Goal: Task Accomplishment & Management: Use online tool/utility

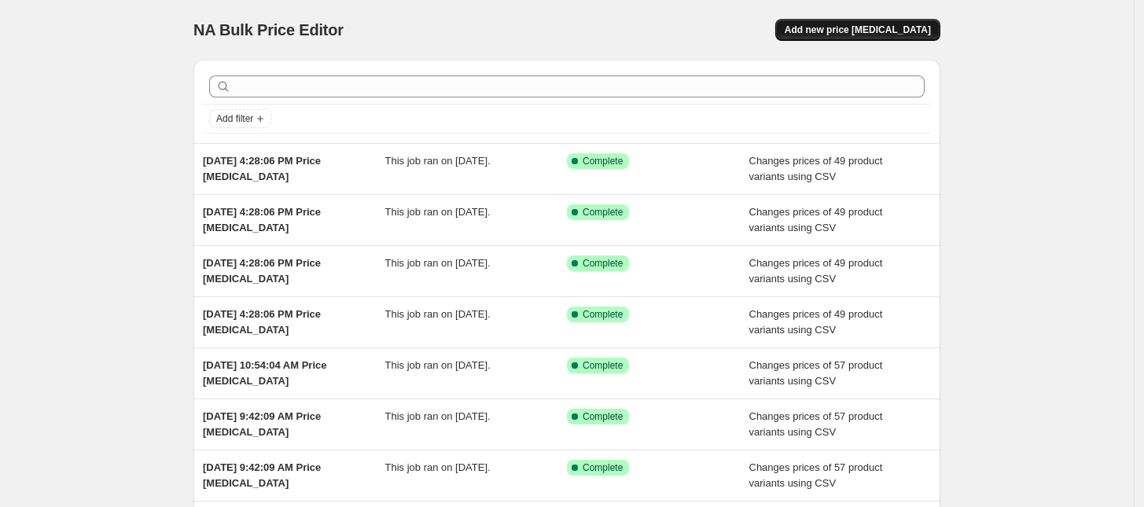
click at [865, 32] on span "Add new price [MEDICAL_DATA]" at bounding box center [858, 30] width 146 height 13
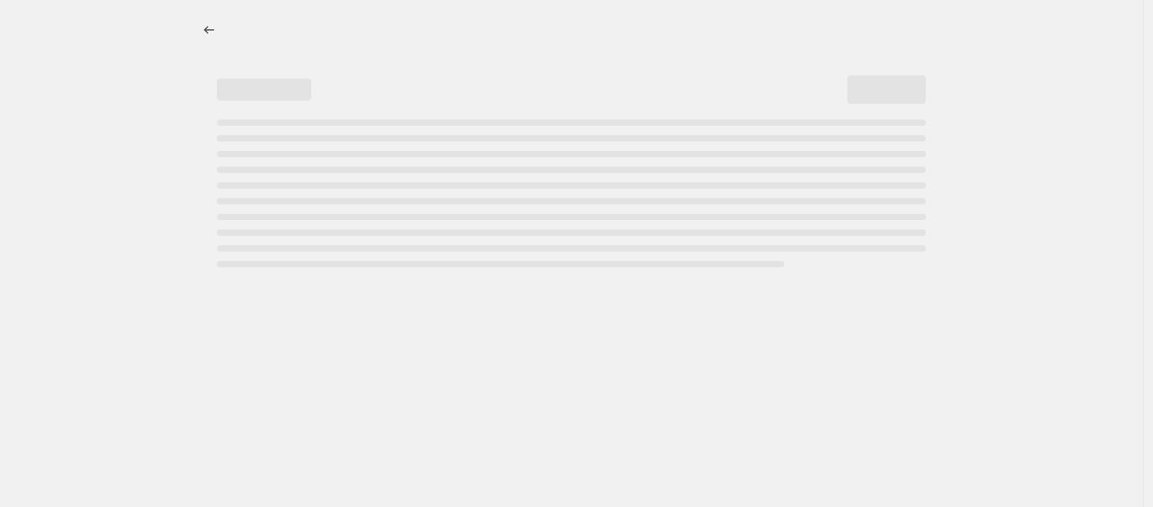
select select "percentage"
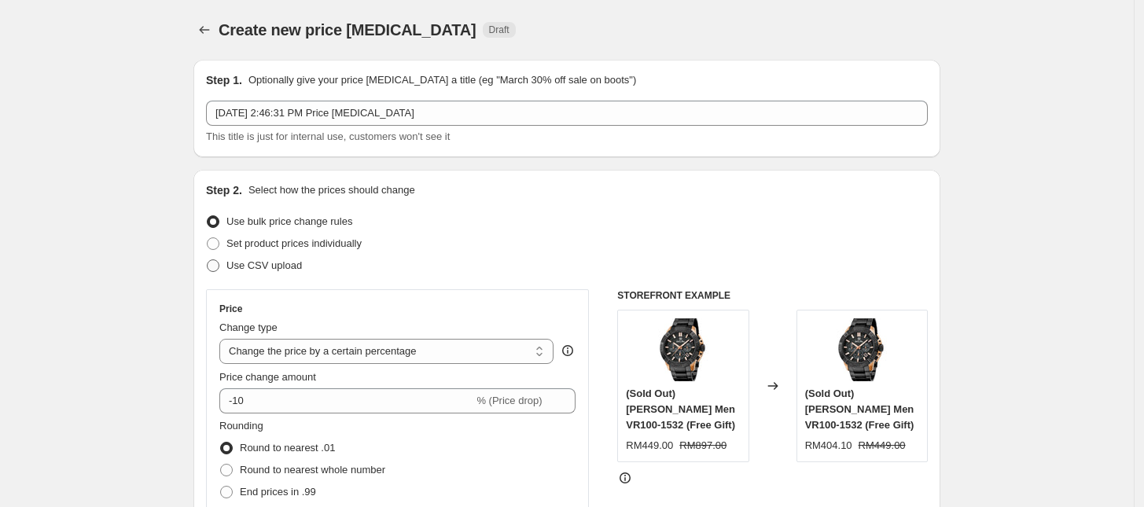
click at [257, 270] on span "Use CSV upload" at bounding box center [263, 265] width 75 height 12
click at [208, 260] on input "Use CSV upload" at bounding box center [207, 259] width 1 height 1
radio input "true"
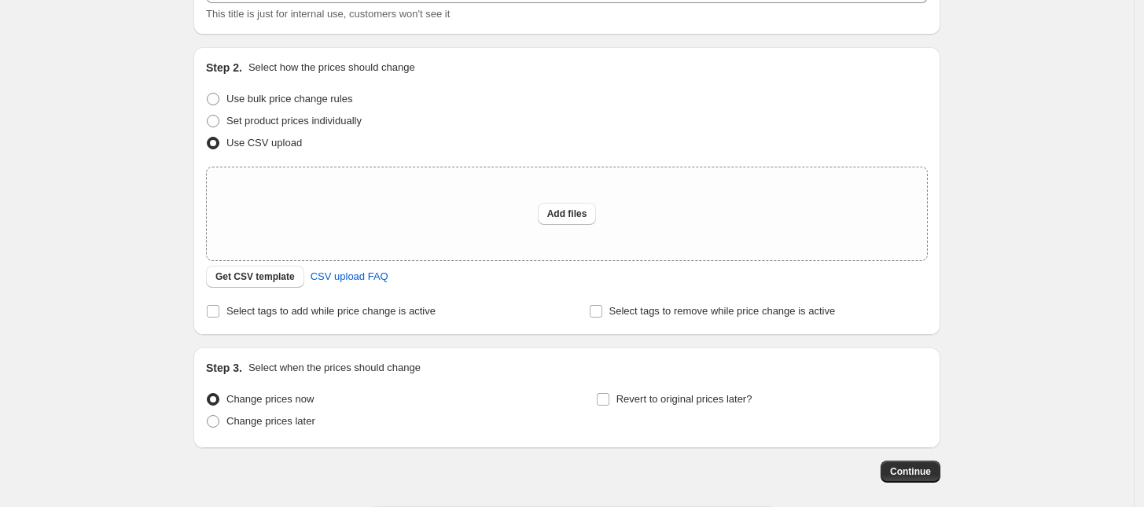
scroll to position [194, 0]
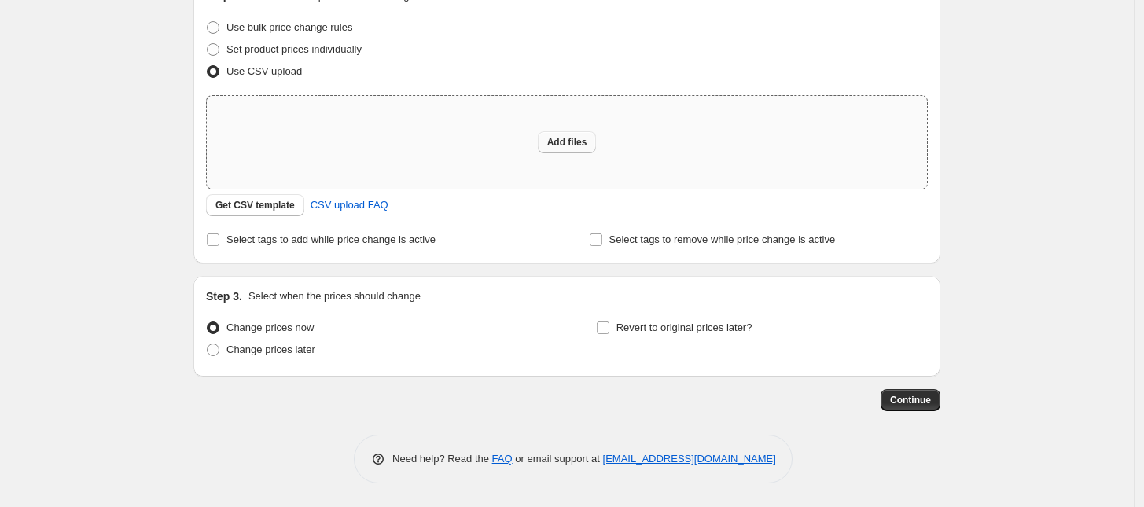
click at [575, 140] on span "Add files" at bounding box center [567, 142] width 40 height 13
type input "C:\fakepath\[DATE] csv_template_user_13840.csv"
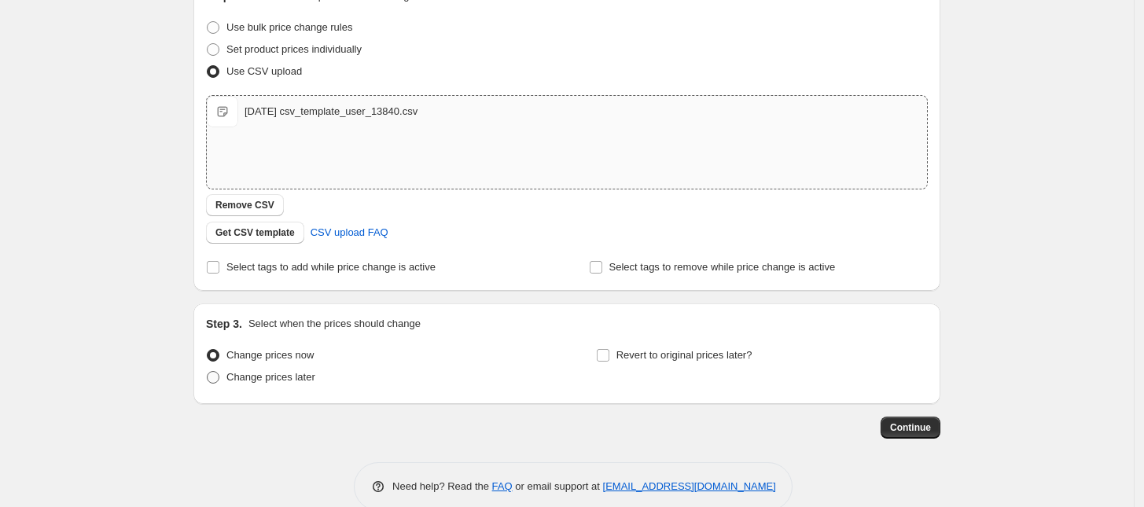
click at [264, 382] on span "Change prices later" at bounding box center [270, 377] width 89 height 12
click at [208, 372] on input "Change prices later" at bounding box center [207, 371] width 1 height 1
radio input "true"
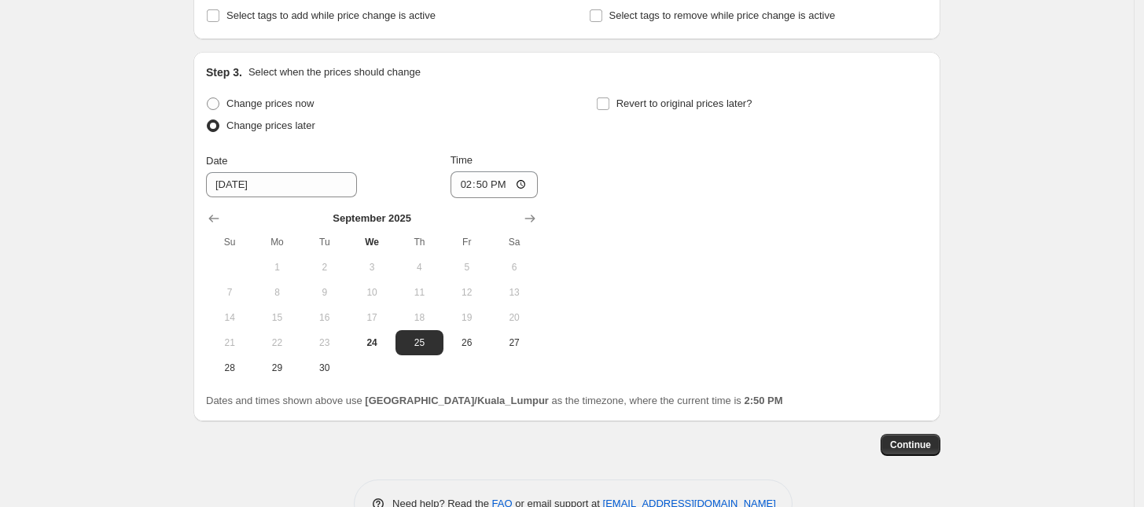
scroll to position [489, 0]
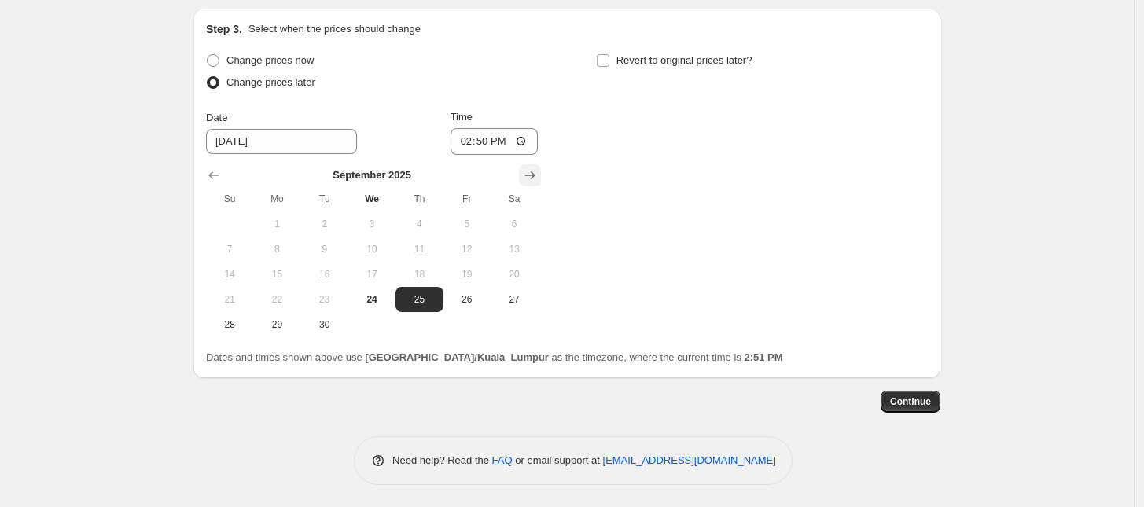
click at [538, 175] on icon "Show next month, October 2025" at bounding box center [530, 175] width 16 height 16
click at [372, 223] on span "1" at bounding box center [372, 224] width 35 height 13
type input "[DATE]"
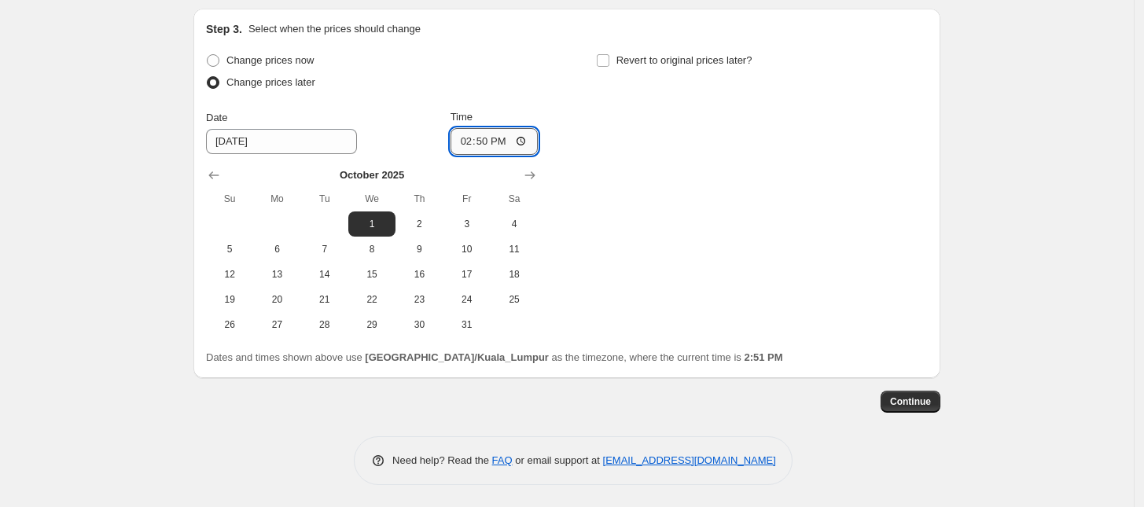
click at [465, 137] on input "14:50" at bounding box center [495, 141] width 88 height 27
type input "00:00"
click at [414, 401] on div "Continue" at bounding box center [566, 402] width 747 height 22
drag, startPoint x: 182, startPoint y: 432, endPoint x: 183, endPoint y: 445, distance: 13.5
click at [182, 430] on div "Create new price [MEDICAL_DATA]. This page is ready Create new price [MEDICAL_D…" at bounding box center [567, 10] width 785 height 998
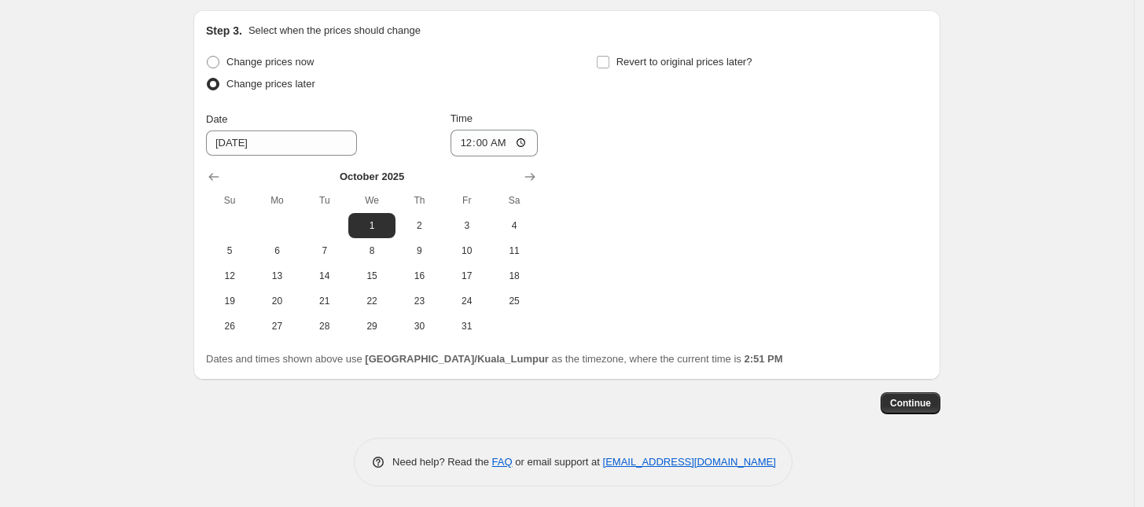
scroll to position [490, 0]
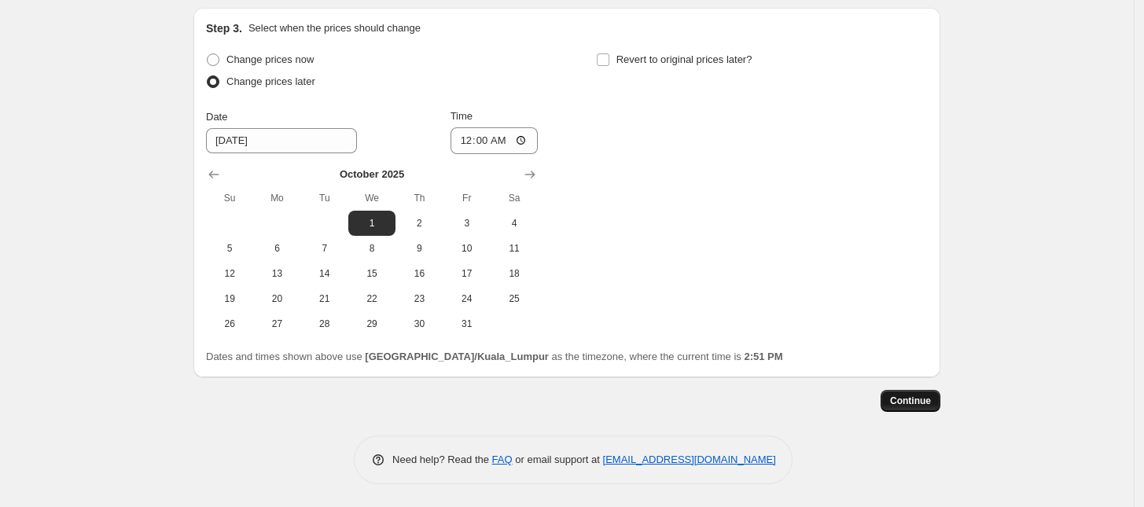
click at [910, 398] on span "Continue" at bounding box center [910, 401] width 41 height 13
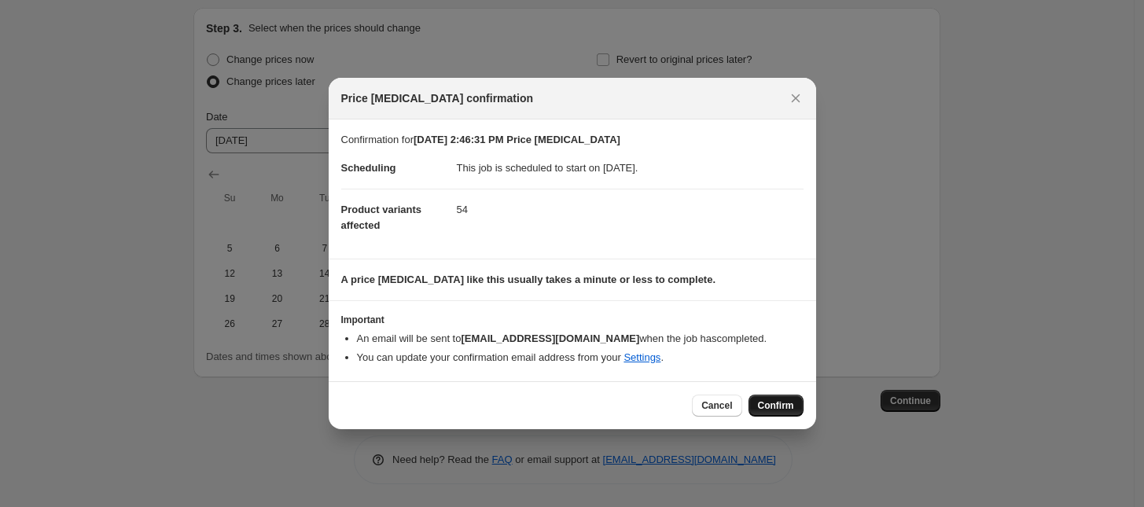
click at [776, 415] on button "Confirm" at bounding box center [776, 406] width 55 height 22
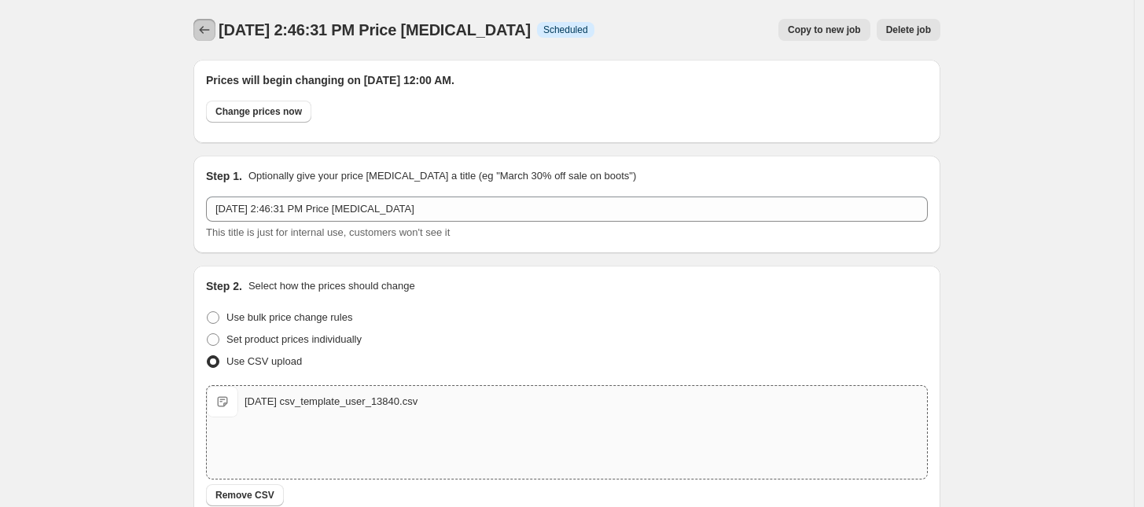
click at [209, 35] on icon "Price change jobs" at bounding box center [205, 30] width 16 height 16
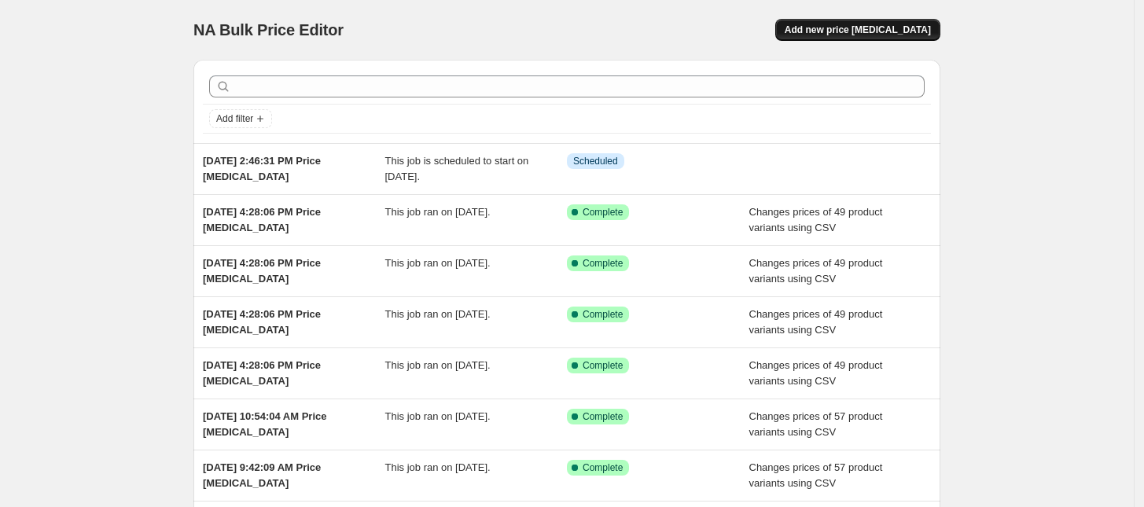
click at [875, 34] on span "Add new price [MEDICAL_DATA]" at bounding box center [858, 30] width 146 height 13
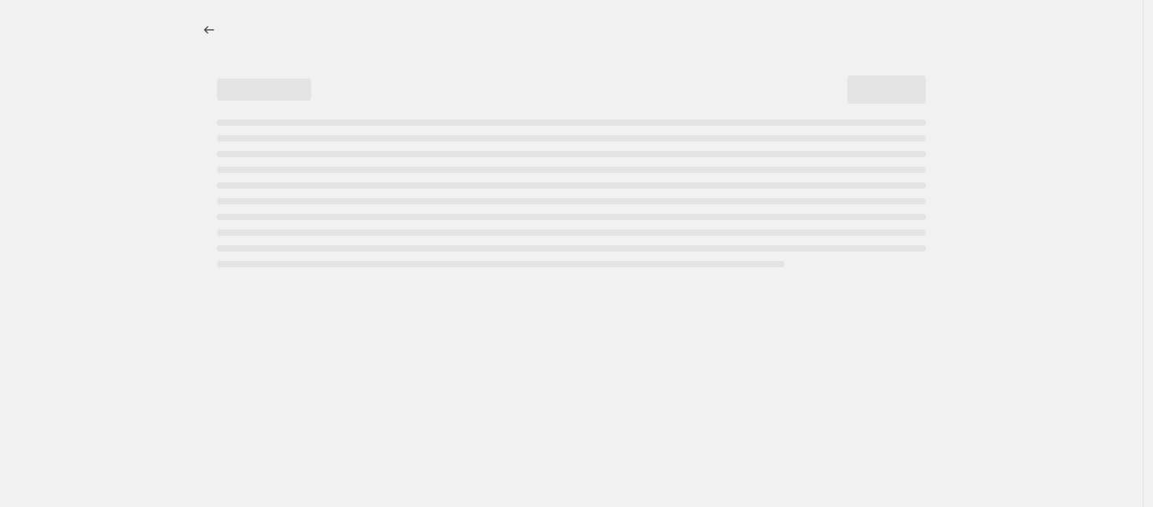
select select "percentage"
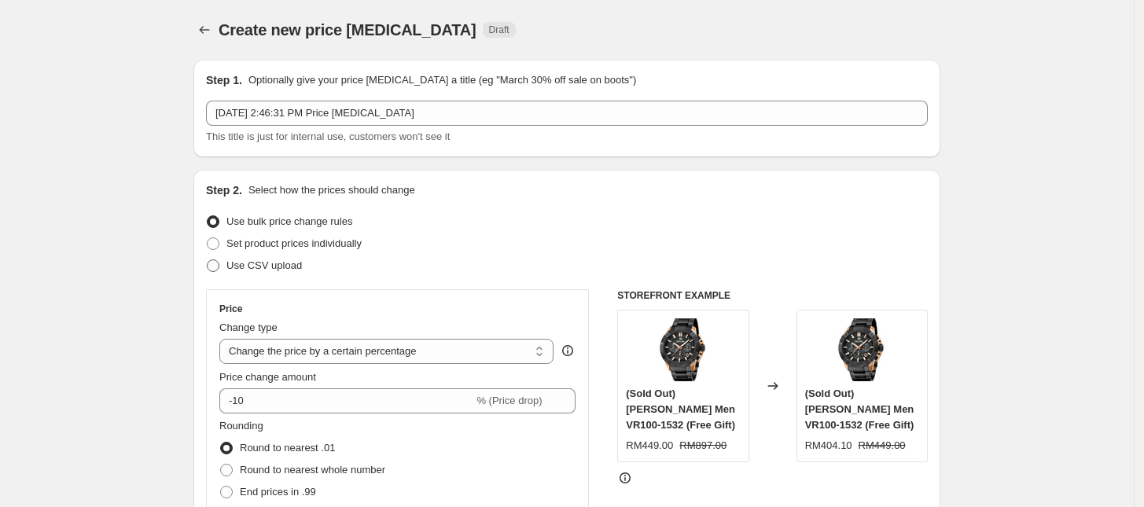
click at [272, 267] on span "Use CSV upload" at bounding box center [263, 265] width 75 height 12
click at [208, 260] on input "Use CSV upload" at bounding box center [207, 259] width 1 height 1
radio input "true"
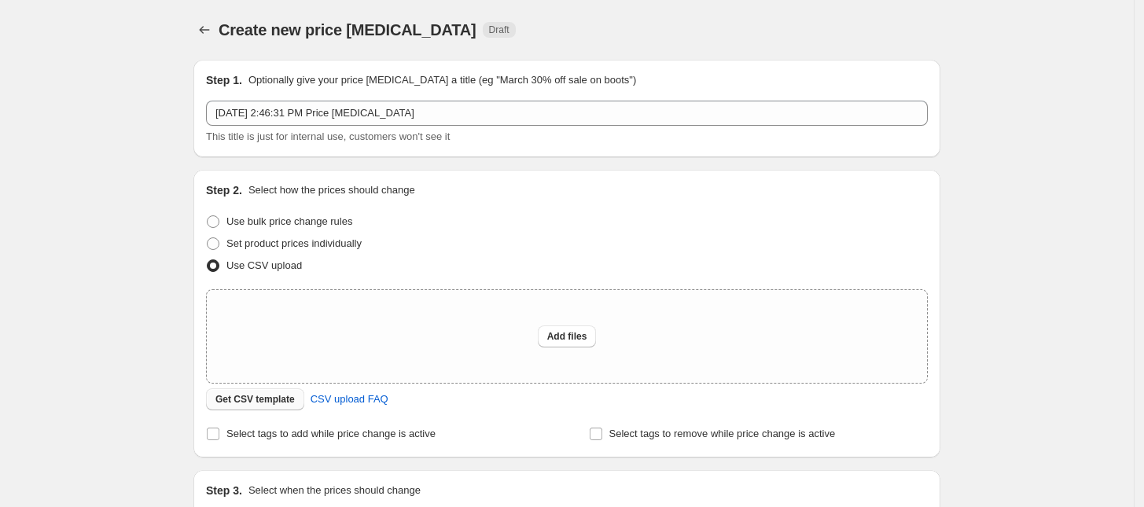
click at [258, 396] on span "Get CSV template" at bounding box center [254, 399] width 79 height 13
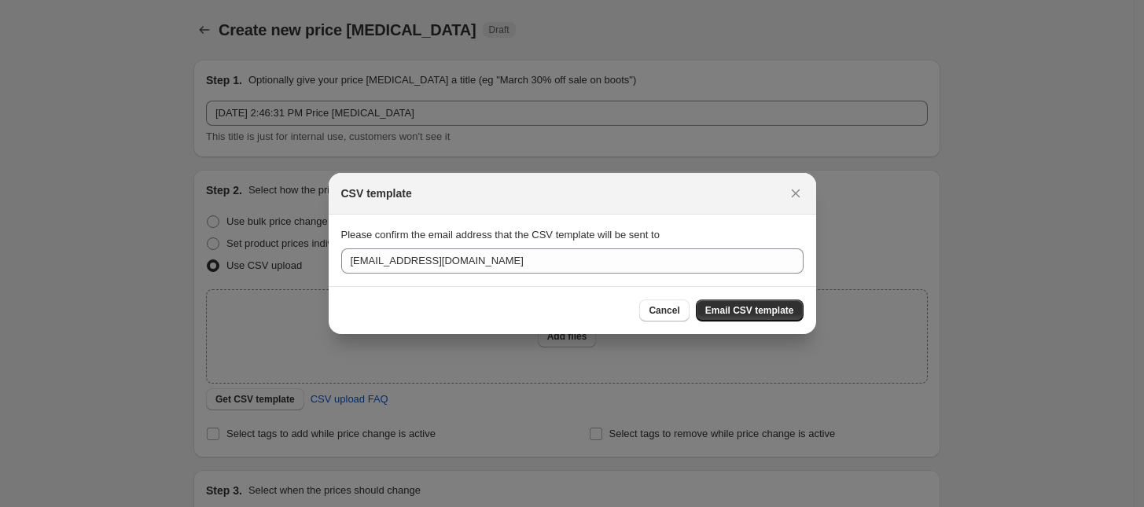
click at [665, 322] on div "Cancel Email CSV template" at bounding box center [572, 310] width 487 height 48
click at [667, 317] on button "Cancel" at bounding box center [664, 311] width 50 height 22
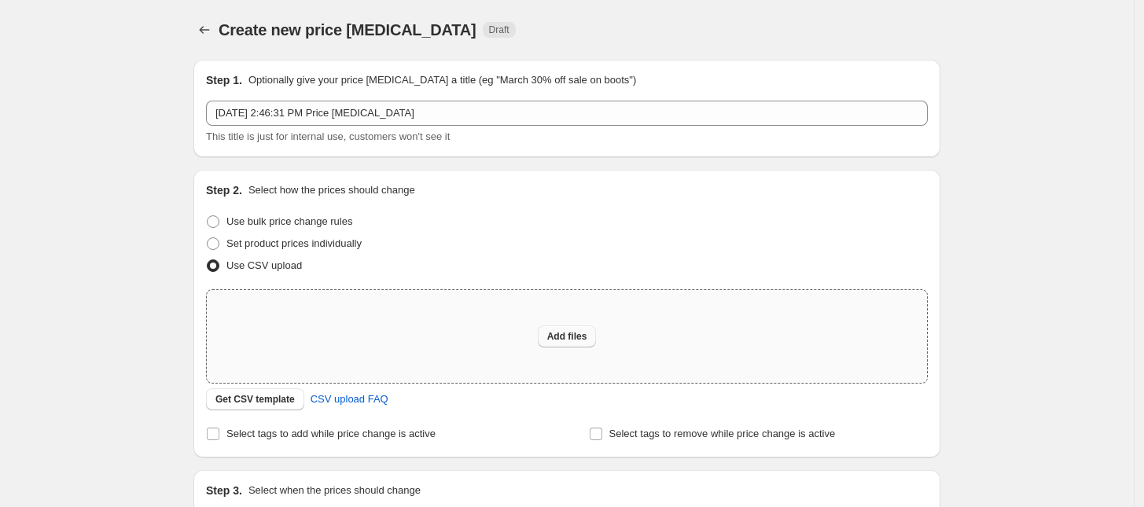
click at [564, 335] on span "Add files" at bounding box center [567, 336] width 40 height 13
type input "C:\fakepath\[DATE] csv_template_user_13840.csv"
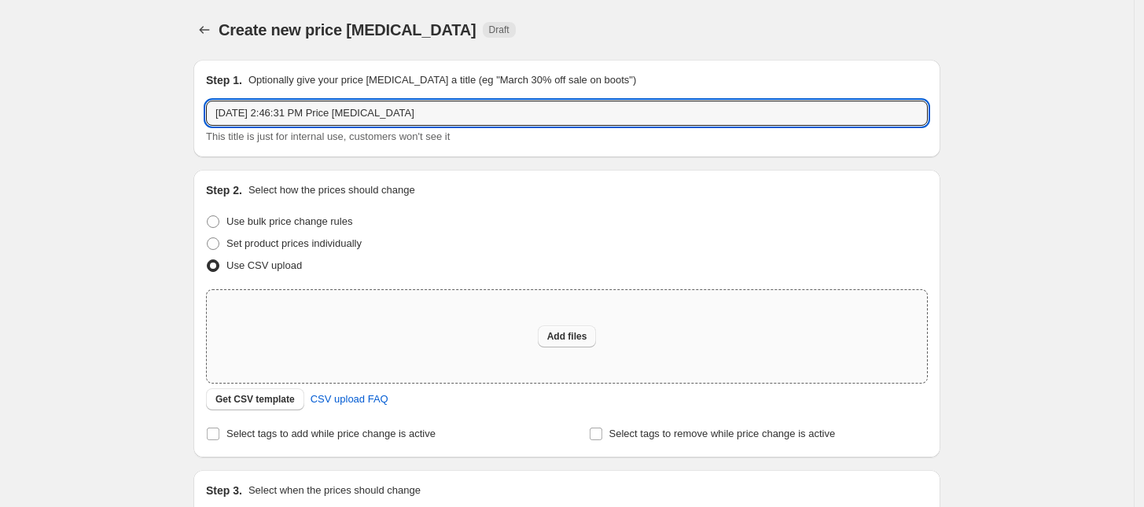
click at [627, 120] on input "[DATE] 2:46:31 PM Price [MEDICAL_DATA]" at bounding box center [567, 113] width 722 height 25
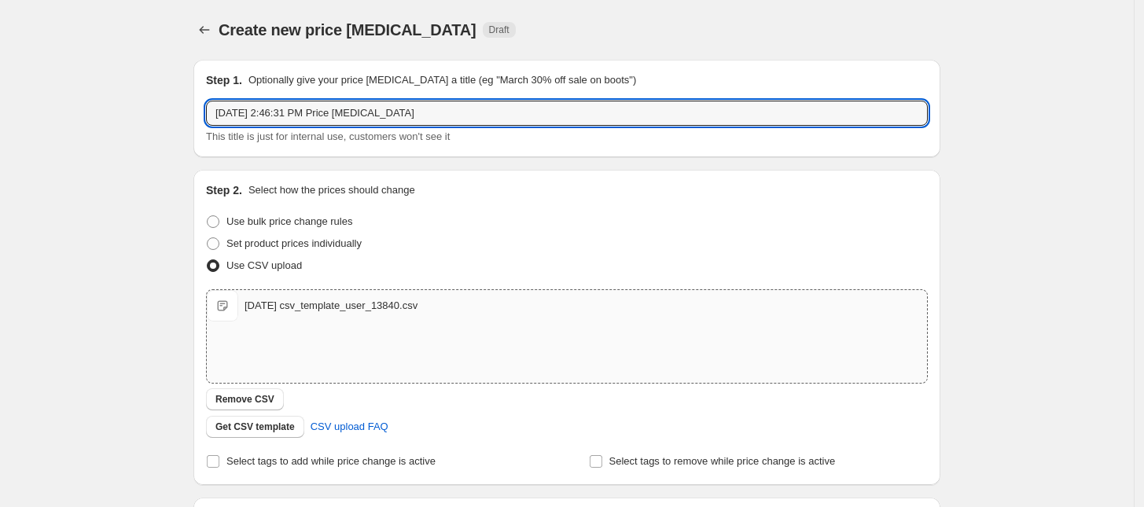
click at [109, 274] on div "Create new price [MEDICAL_DATA]. This page is ready Create new price [MEDICAL_D…" at bounding box center [567, 364] width 1134 height 729
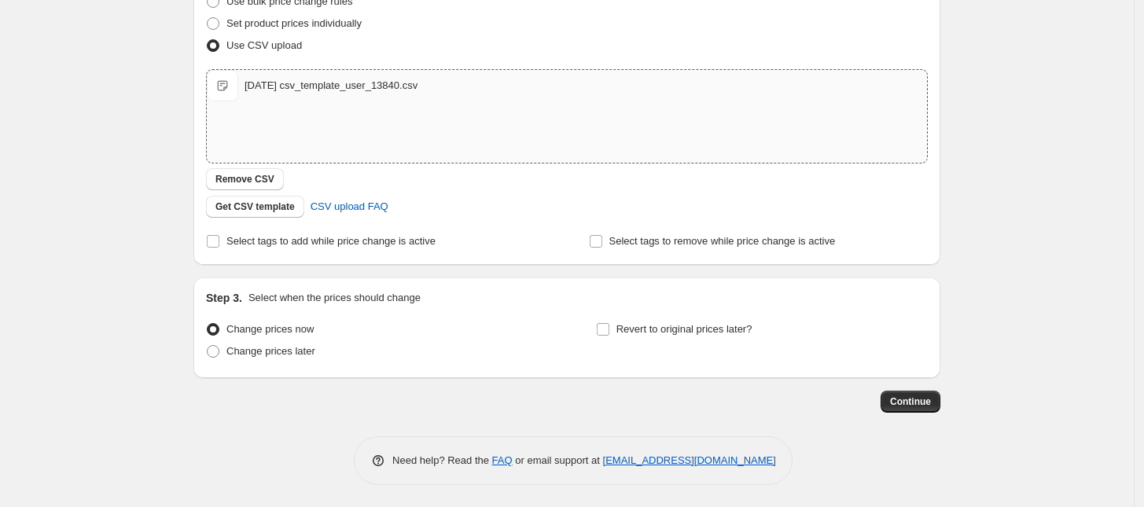
scroll to position [222, 0]
click at [285, 351] on span "Change prices later" at bounding box center [270, 350] width 89 height 12
click at [208, 344] on input "Change prices later" at bounding box center [207, 344] width 1 height 1
radio input "true"
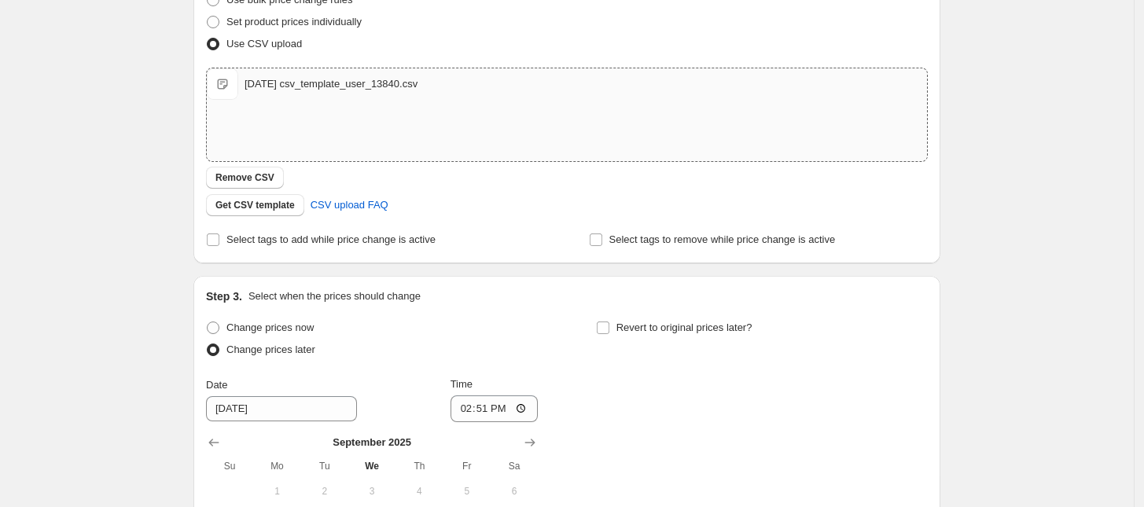
scroll to position [490, 0]
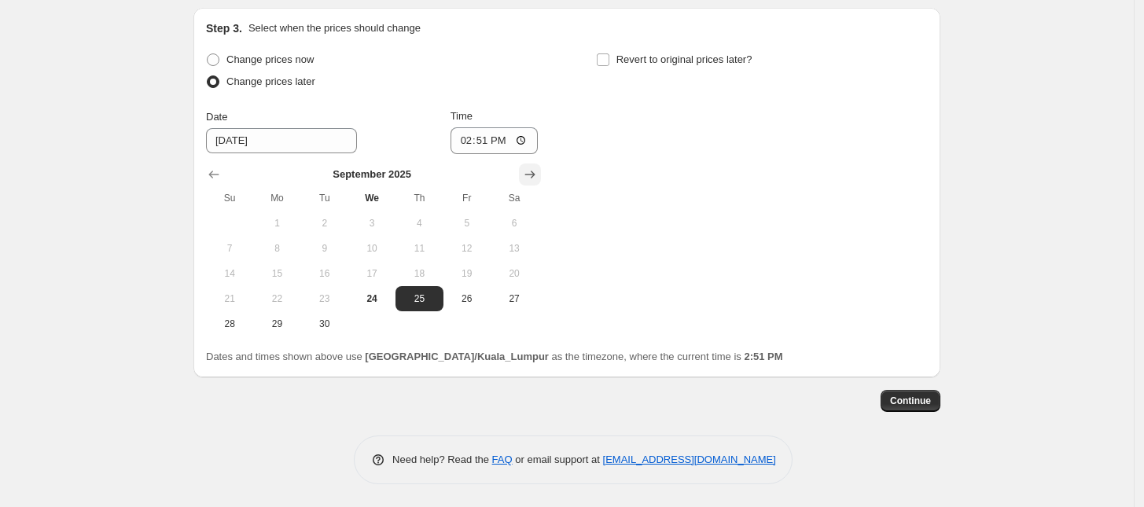
click at [532, 174] on icon "Show next month, October 2025" at bounding box center [530, 175] width 16 height 16
click at [336, 243] on span "7" at bounding box center [324, 248] width 35 height 13
type input "[DATE]"
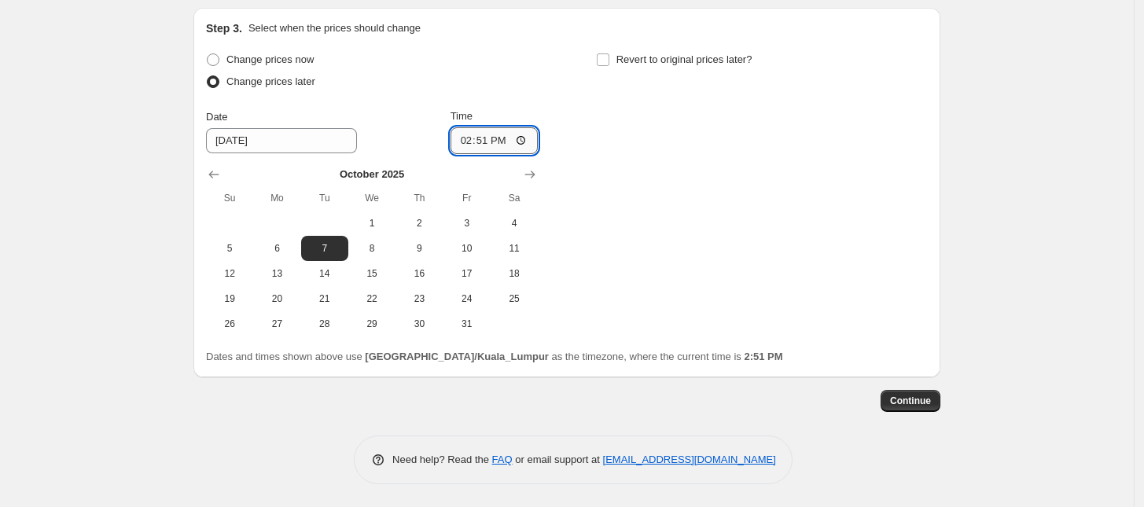
click at [462, 137] on input "14:51" at bounding box center [495, 140] width 88 height 27
type input "00:00"
click at [321, 415] on div "Step 1. Optionally give your price [MEDICAL_DATA] a title (eg "March 30% off sa…" at bounding box center [566, 20] width 747 height 927
click at [912, 401] on span "Continue" at bounding box center [910, 401] width 41 height 13
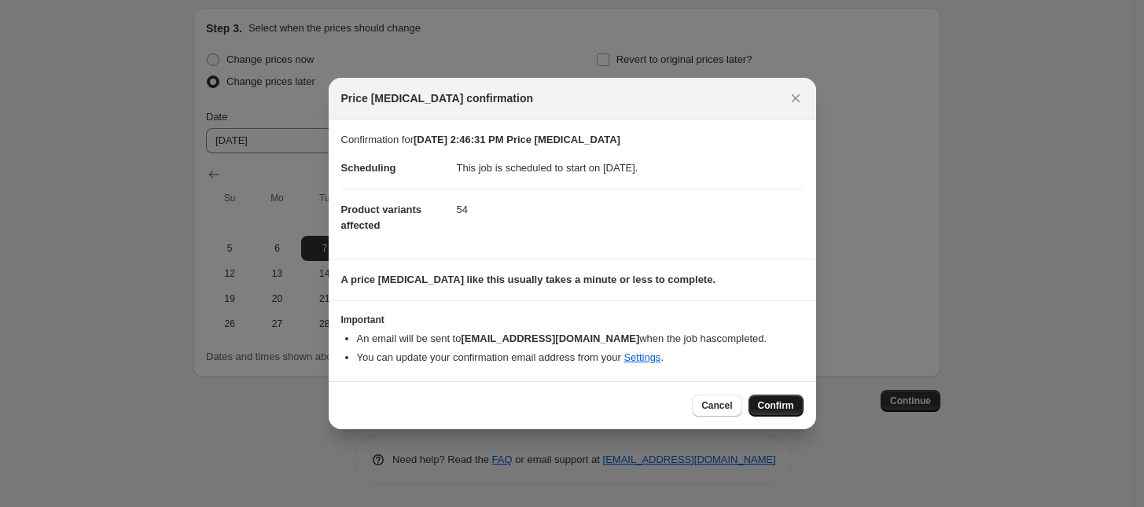
click at [775, 404] on span "Confirm" at bounding box center [776, 405] width 36 height 13
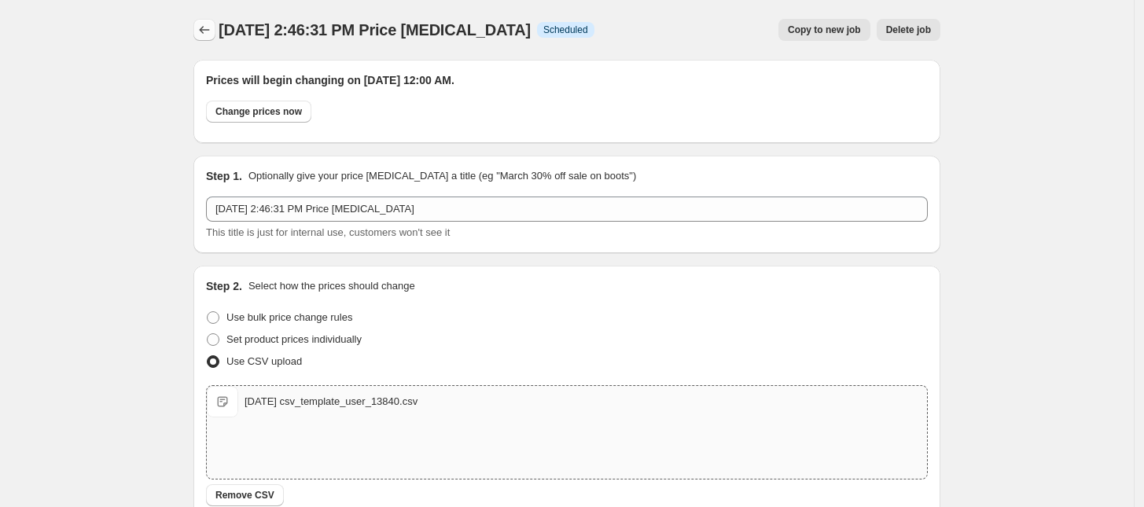
click at [208, 28] on icon "Price change jobs" at bounding box center [205, 30] width 16 height 16
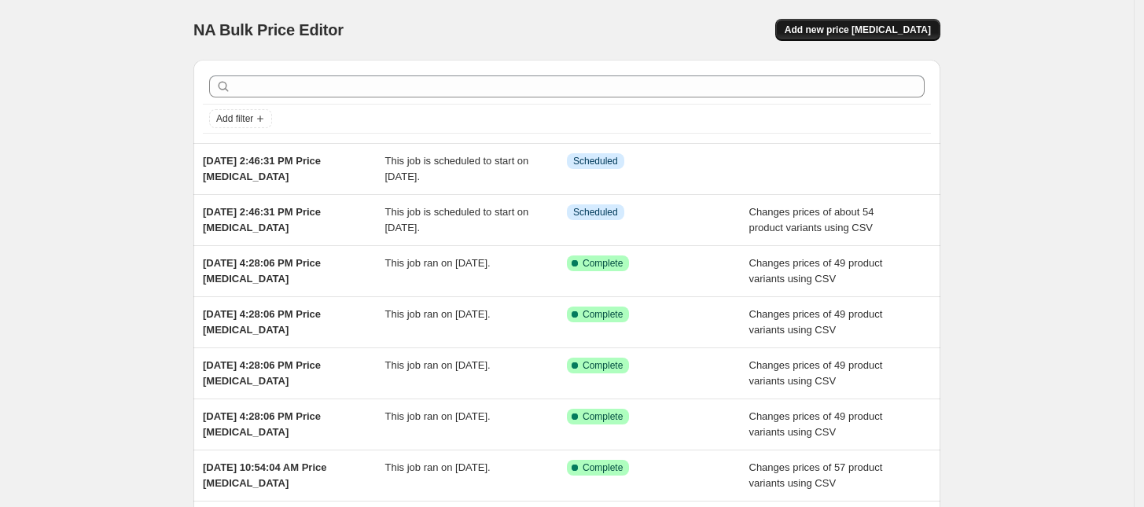
click at [843, 28] on span "Add new price [MEDICAL_DATA]" at bounding box center [858, 30] width 146 height 13
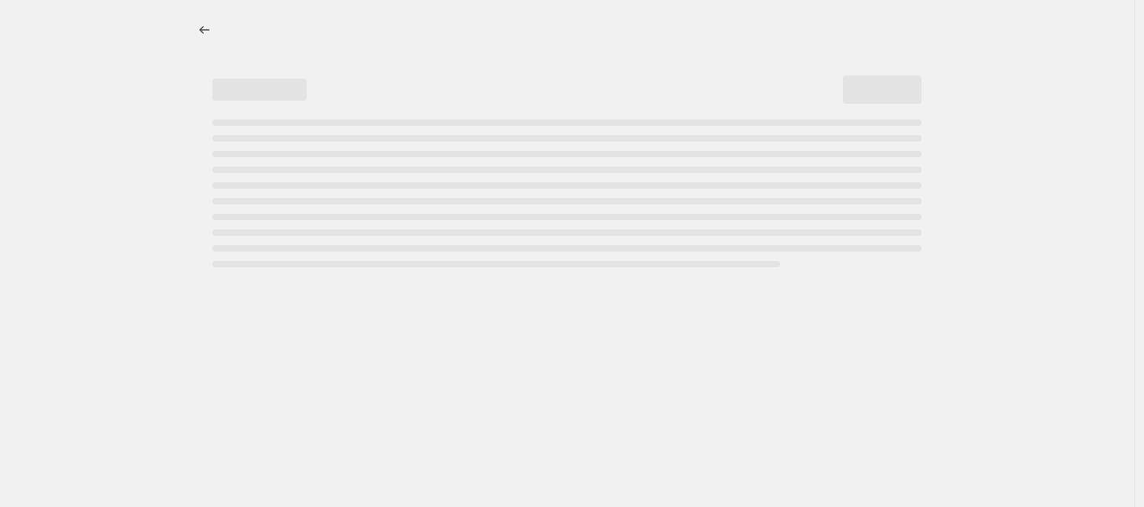
select select "percentage"
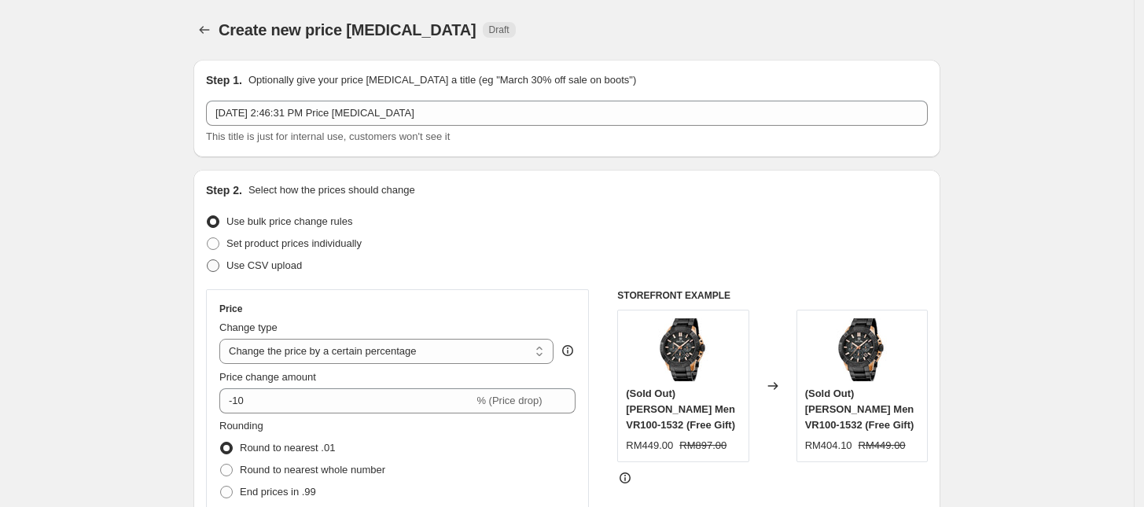
click at [238, 267] on span "Use CSV upload" at bounding box center [263, 265] width 75 height 12
click at [208, 260] on input "Use CSV upload" at bounding box center [207, 259] width 1 height 1
radio input "true"
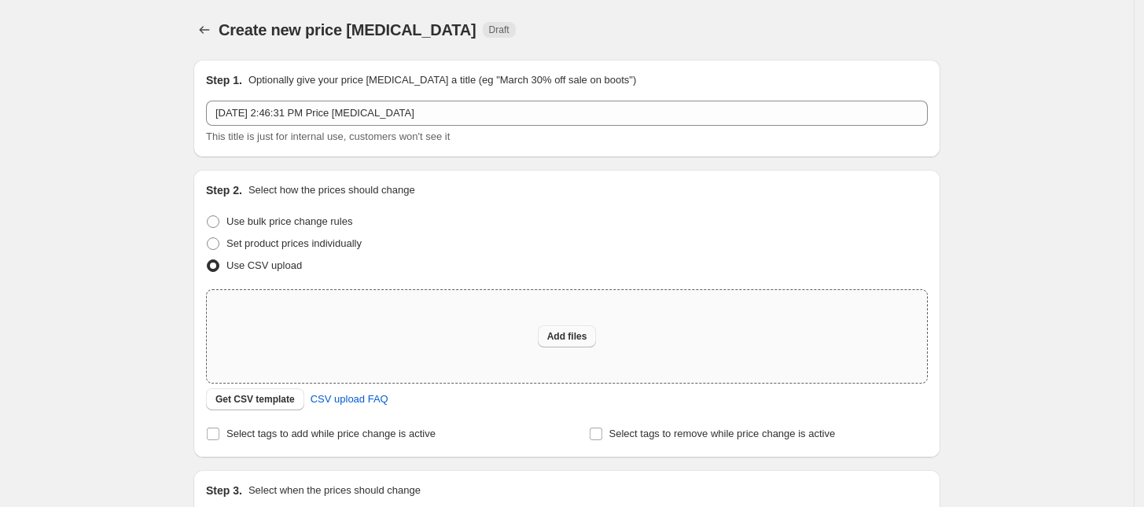
click at [564, 334] on span "Add files" at bounding box center [567, 336] width 40 height 13
type input "C:\fakepath\[DATE] csv_template_user_13840.csv"
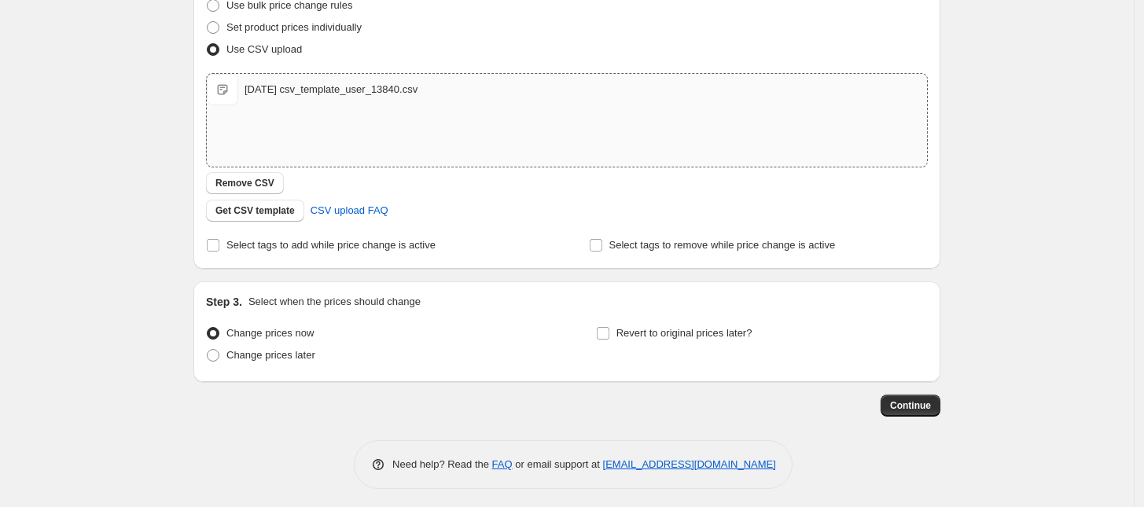
scroll to position [222, 0]
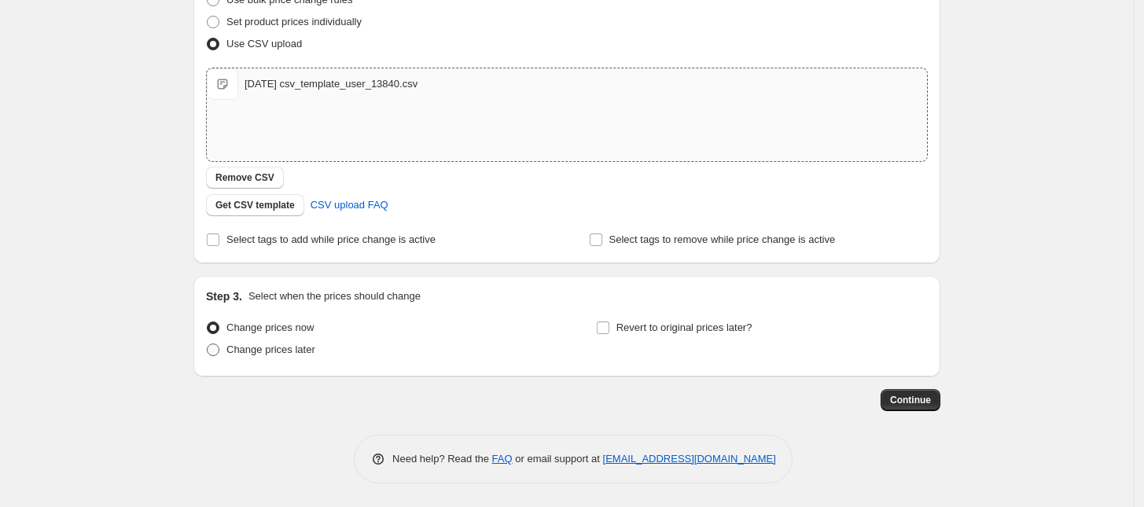
click at [278, 354] on span "Change prices later" at bounding box center [270, 350] width 89 height 12
click at [208, 344] on input "Change prices later" at bounding box center [207, 344] width 1 height 1
radio input "true"
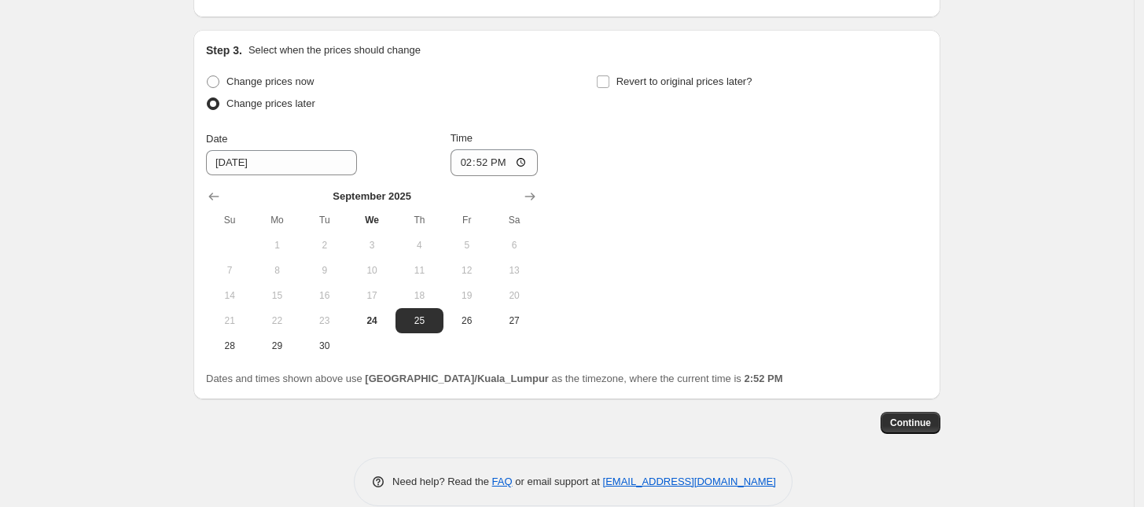
scroll to position [490, 0]
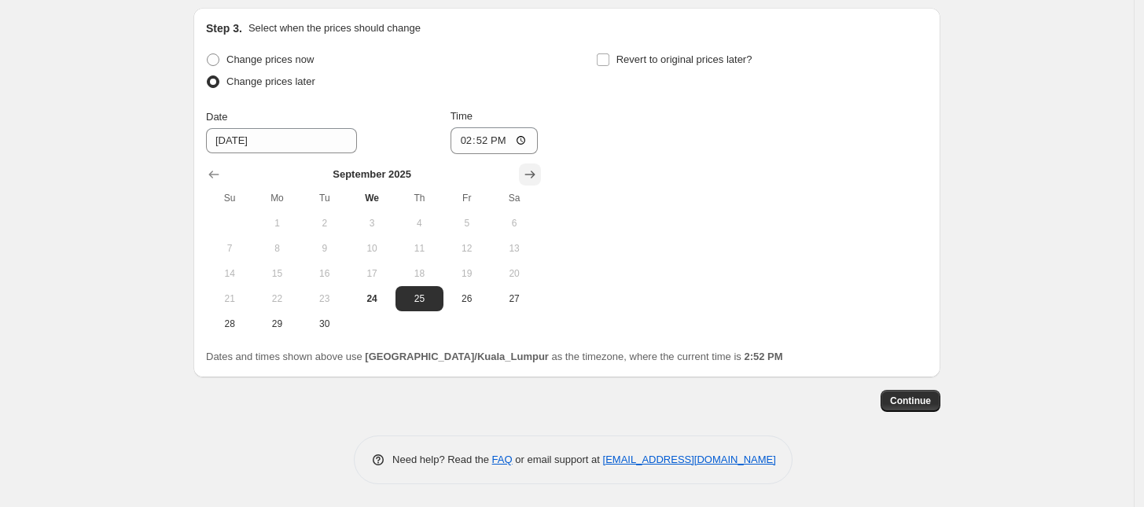
click at [535, 174] on icon "Show next month, October 2025" at bounding box center [530, 175] width 10 height 8
click at [340, 270] on span "14" at bounding box center [324, 273] width 35 height 13
type input "[DATE]"
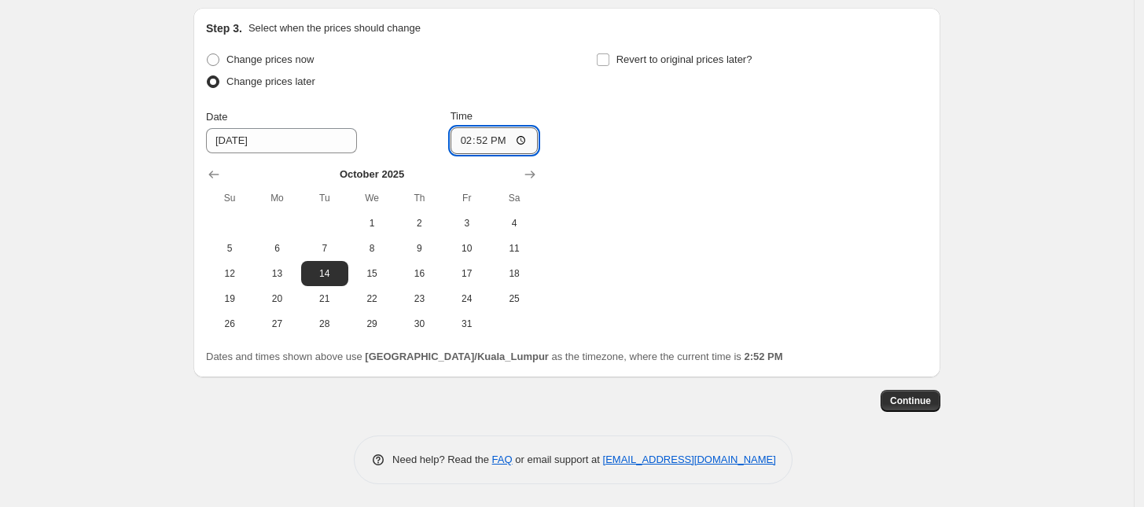
drag, startPoint x: 476, startPoint y: 141, endPoint x: 461, endPoint y: 142, distance: 15.8
click at [473, 142] on input "14:52" at bounding box center [495, 140] width 88 height 27
type input "00:00"
click at [75, 236] on div "Create new price [MEDICAL_DATA]. This page is ready Create new price [MEDICAL_D…" at bounding box center [567, 9] width 1134 height 998
click at [925, 404] on span "Continue" at bounding box center [910, 401] width 41 height 13
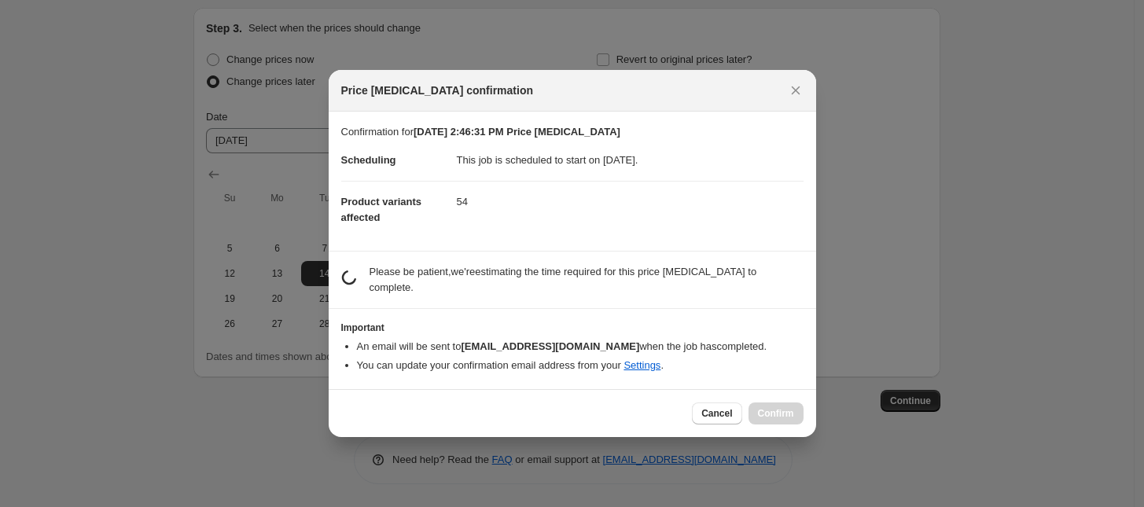
scroll to position [0, 0]
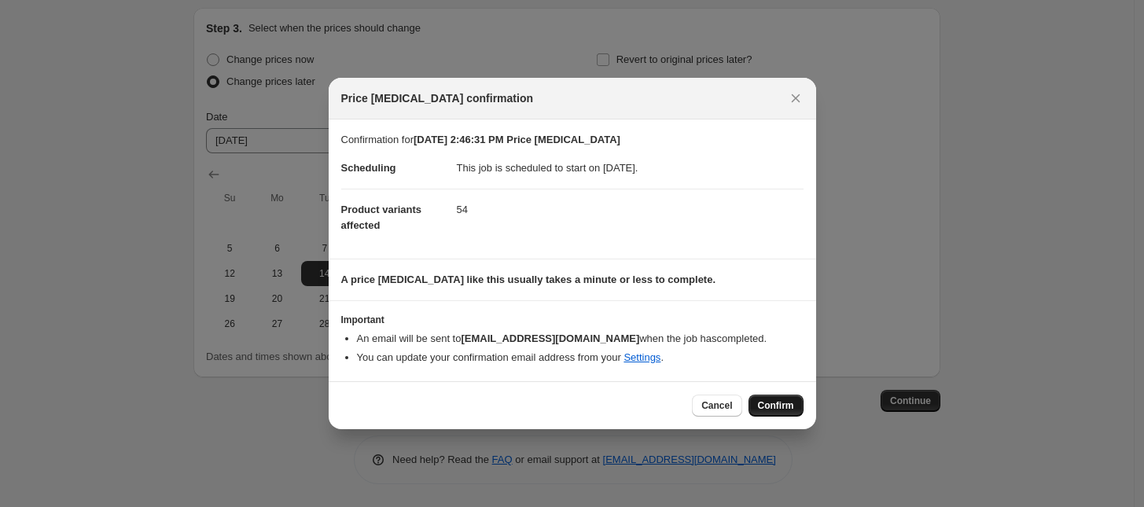
click at [773, 410] on span "Confirm" at bounding box center [776, 405] width 36 height 13
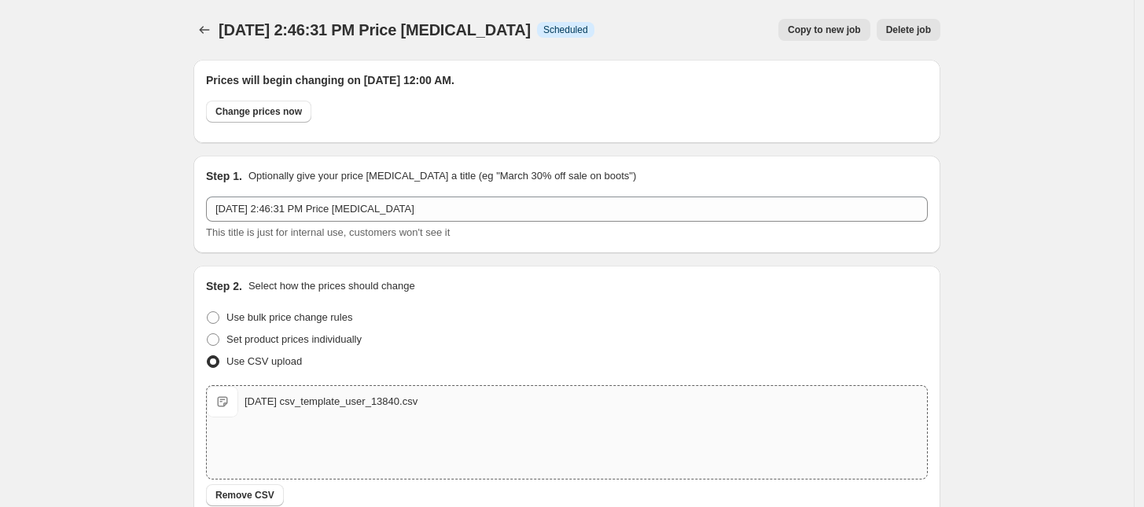
click at [197, 39] on div at bounding box center [205, 30] width 25 height 22
click at [203, 31] on icon "Price change jobs" at bounding box center [205, 30] width 16 height 16
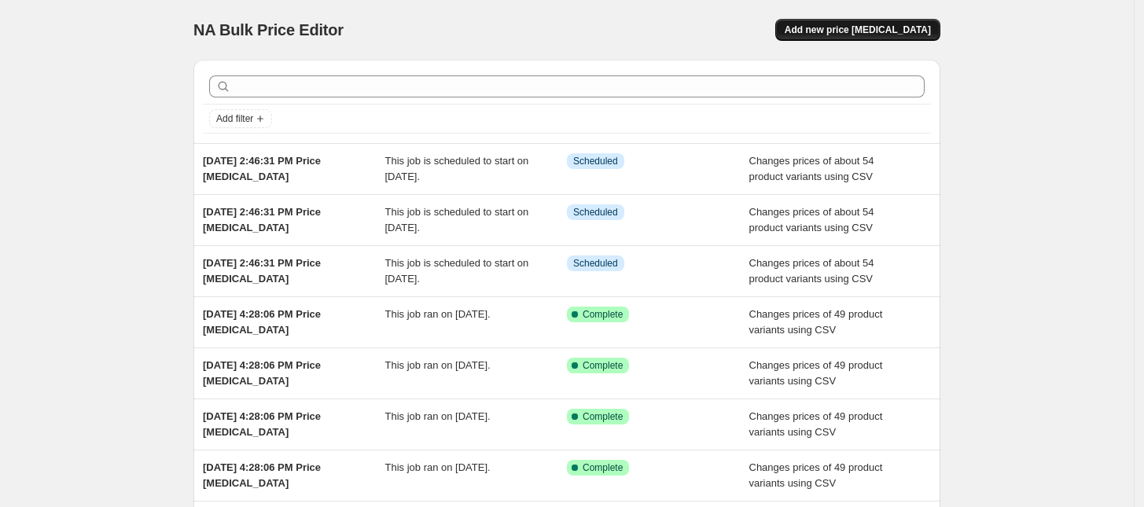
click at [897, 25] on span "Add new price [MEDICAL_DATA]" at bounding box center [858, 30] width 146 height 13
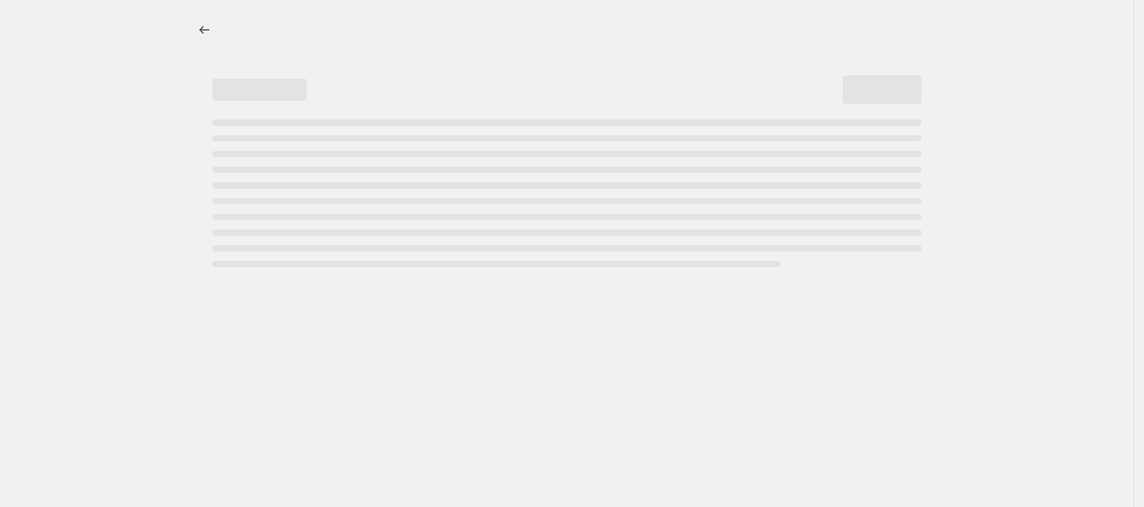
select select "percentage"
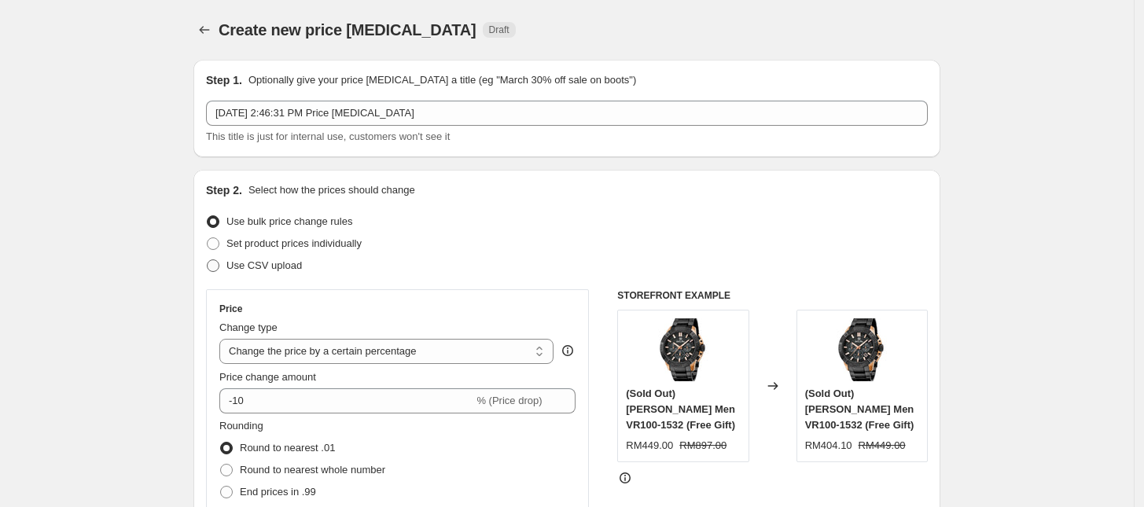
click at [285, 267] on span "Use CSV upload" at bounding box center [263, 265] width 75 height 12
click at [208, 260] on input "Use CSV upload" at bounding box center [207, 259] width 1 height 1
radio input "true"
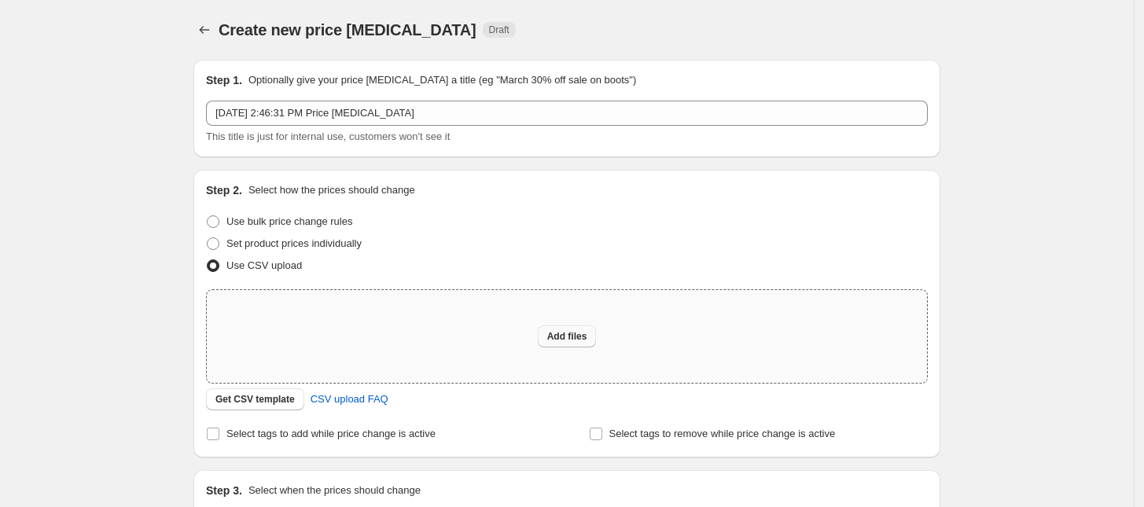
click at [556, 337] on span "Add files" at bounding box center [567, 336] width 40 height 13
type input "C:\fakepath\[DATE] csv_template_user_13840.csv"
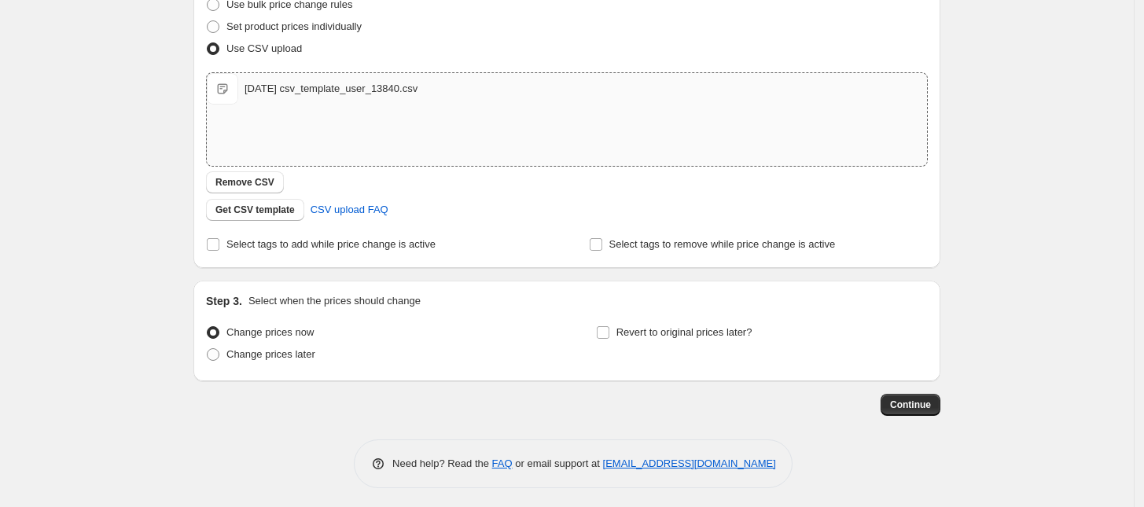
scroll to position [222, 0]
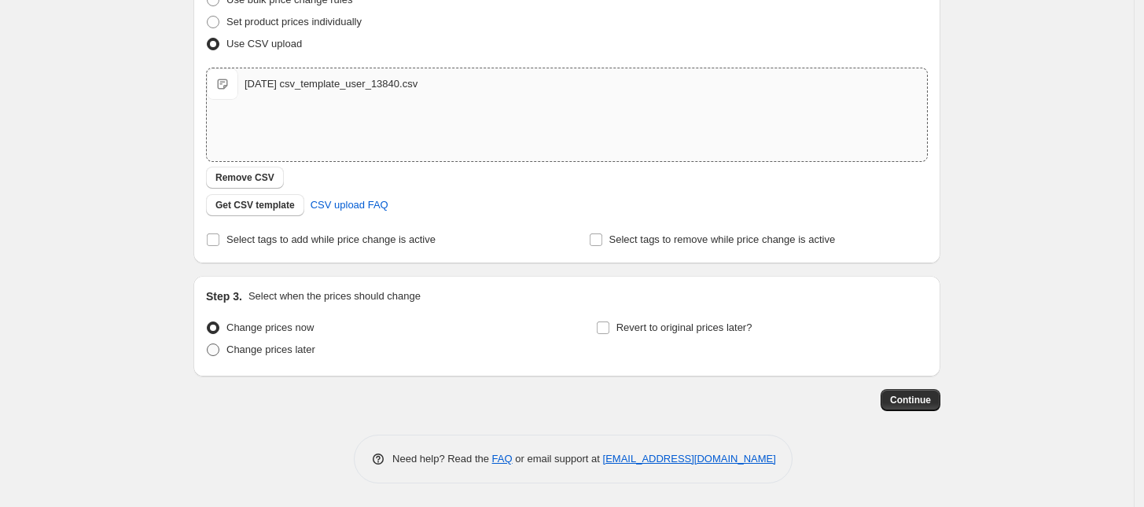
click at [272, 349] on span "Change prices later" at bounding box center [270, 350] width 89 height 12
click at [208, 344] on input "Change prices later" at bounding box center [207, 344] width 1 height 1
radio input "true"
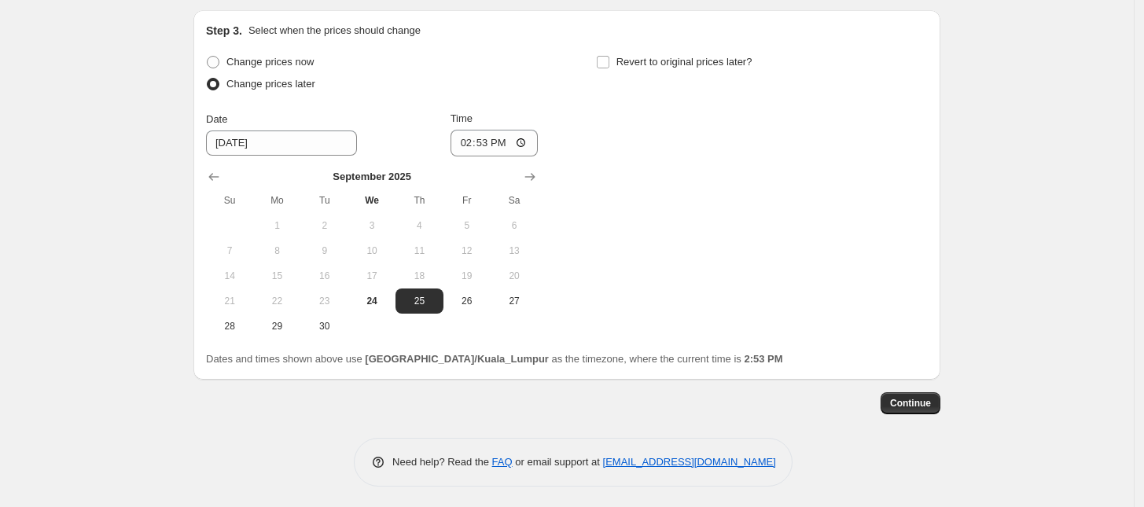
scroll to position [490, 0]
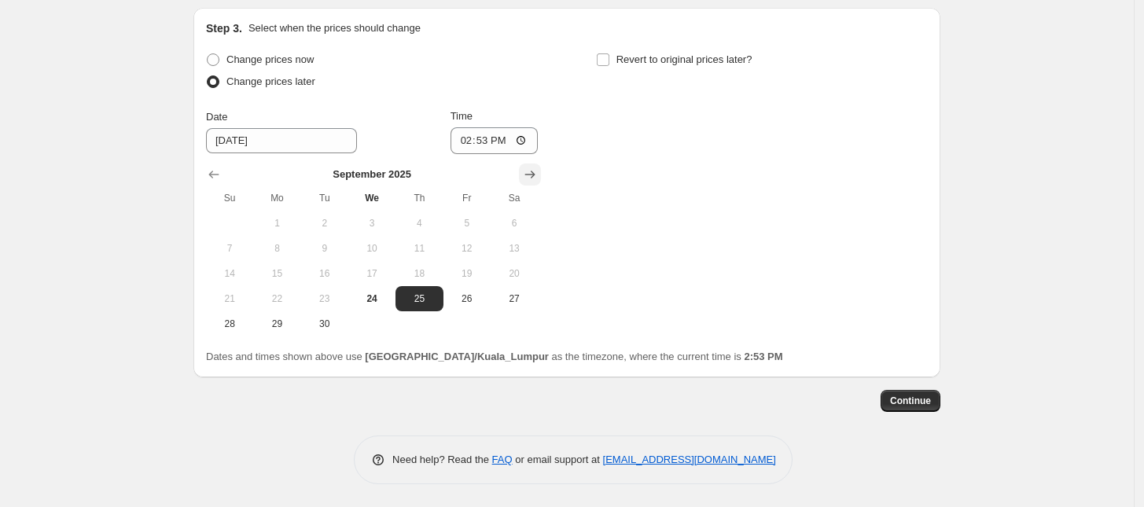
click at [538, 173] on icon "Show next month, October 2025" at bounding box center [530, 175] width 16 height 16
click at [513, 299] on span "25" at bounding box center [514, 298] width 35 height 13
type input "[DATE]"
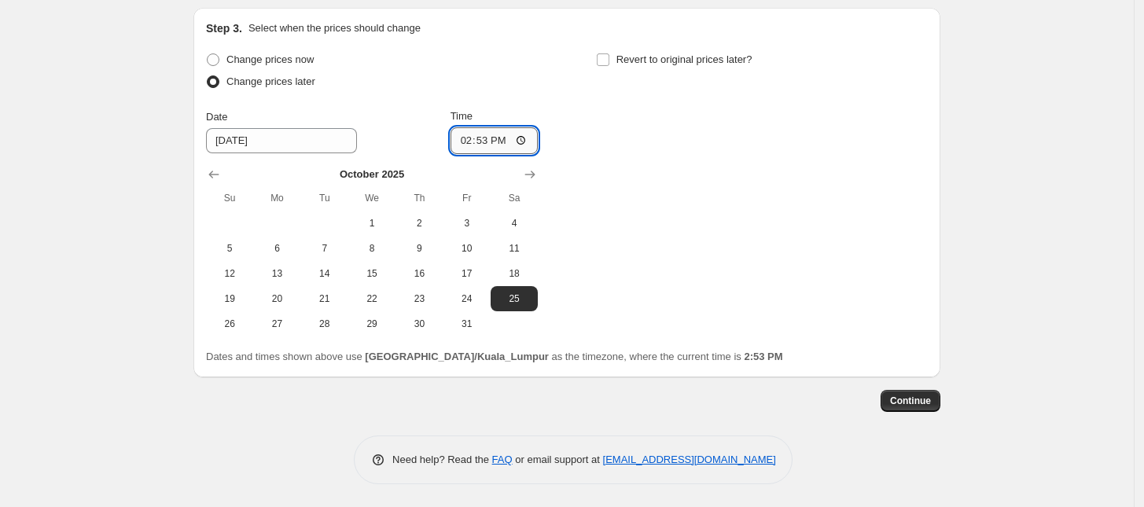
click at [469, 141] on input "14:53" at bounding box center [495, 140] width 88 height 27
type input "00:00"
click at [80, 397] on div "Create new price [MEDICAL_DATA]. This page is ready Create new price [MEDICAL_D…" at bounding box center [567, 9] width 1134 height 998
click at [918, 391] on button "Continue" at bounding box center [911, 401] width 60 height 22
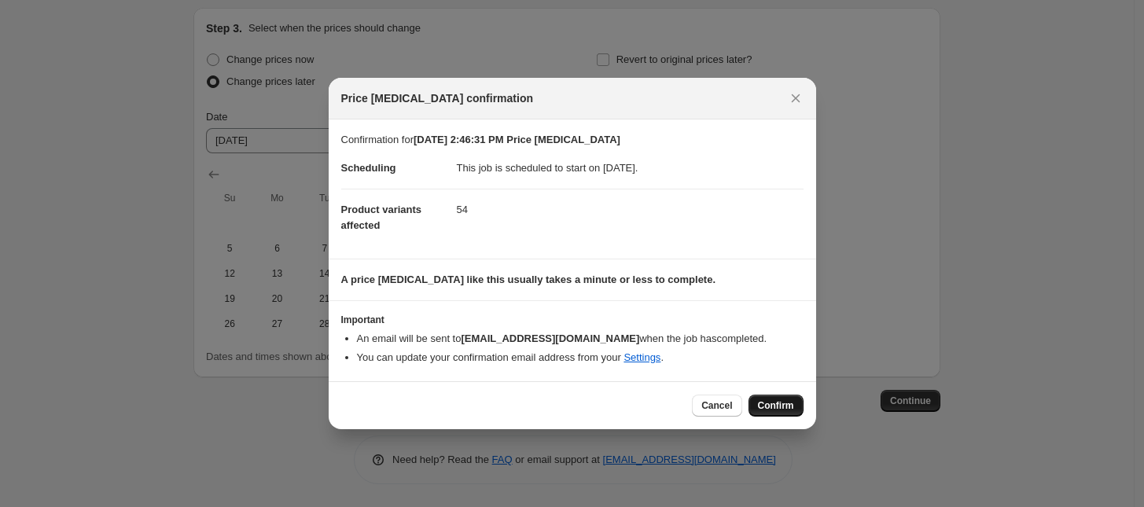
click at [780, 410] on span "Confirm" at bounding box center [776, 405] width 36 height 13
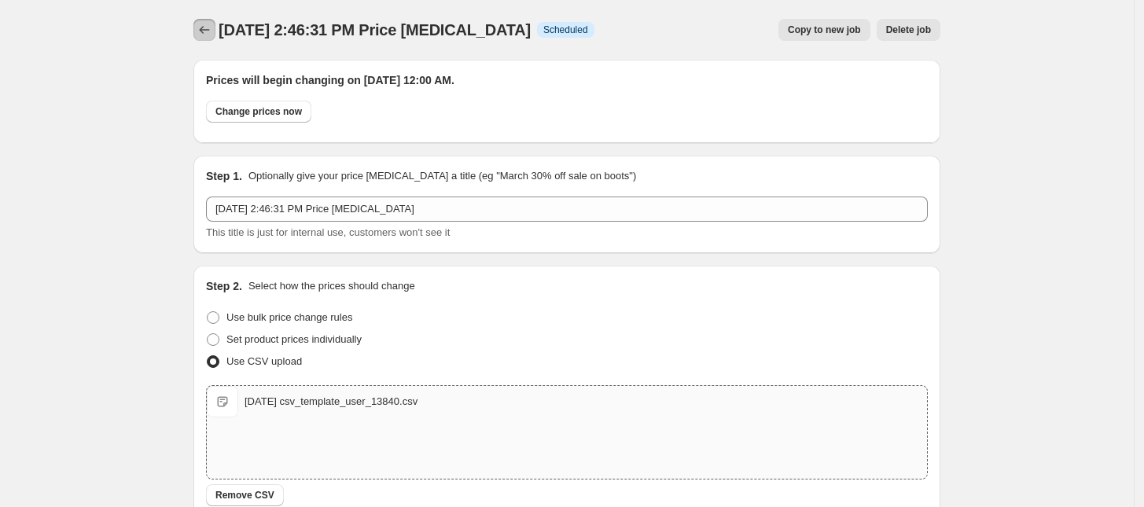
click at [204, 26] on icon "Price change jobs" at bounding box center [205, 30] width 16 height 16
